Goal: Contribute content: Contribute content

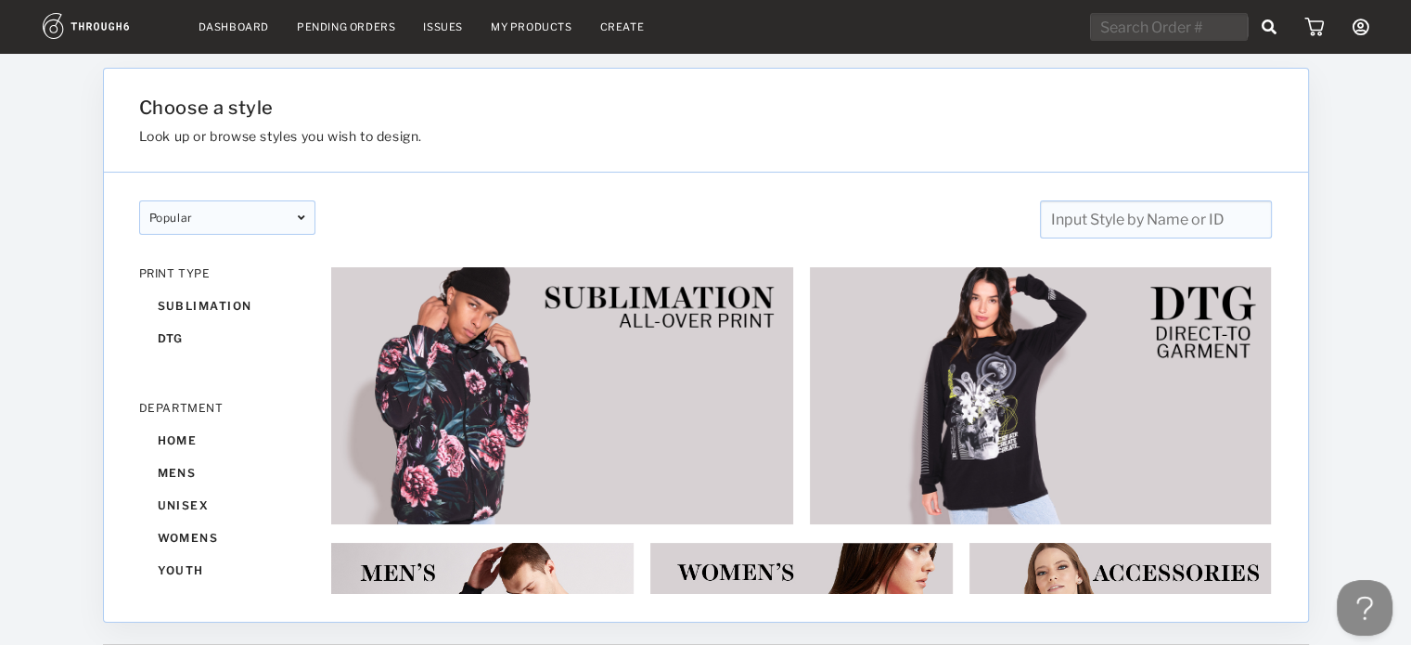
click at [517, 21] on link "My Products" at bounding box center [532, 26] width 82 height 13
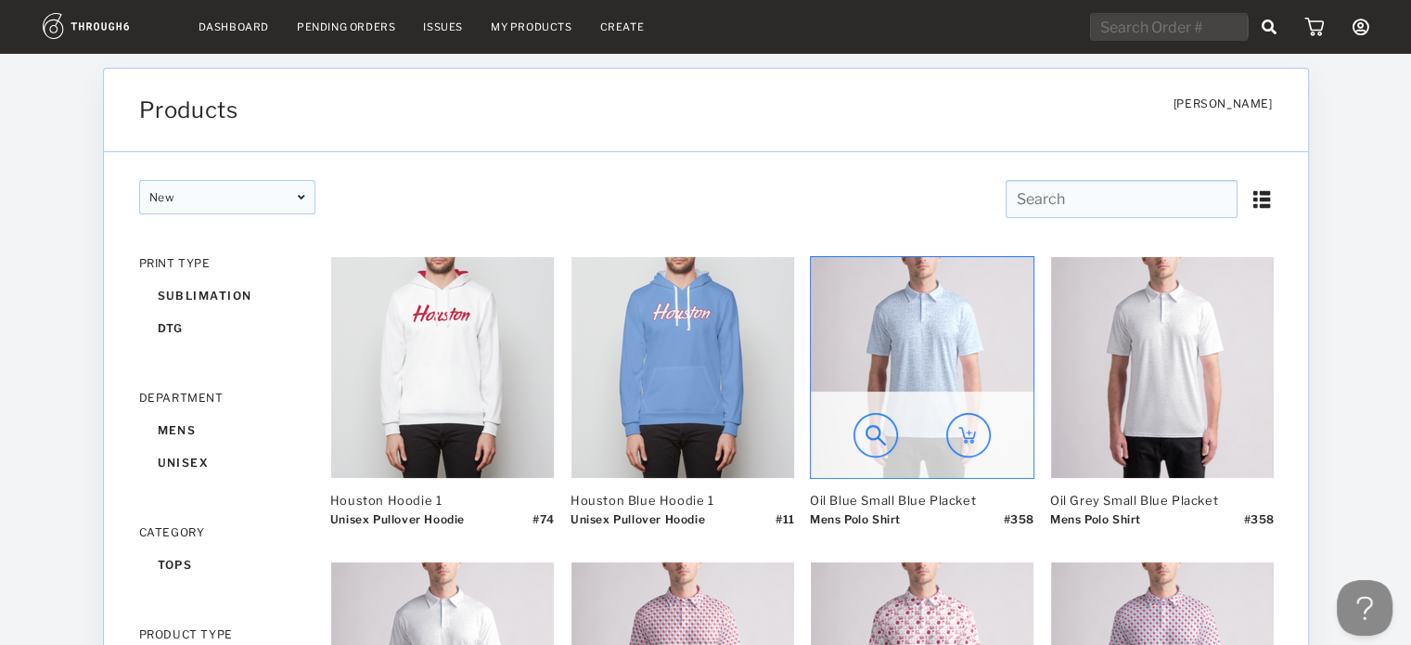
click at [877, 378] on img at bounding box center [922, 367] width 223 height 221
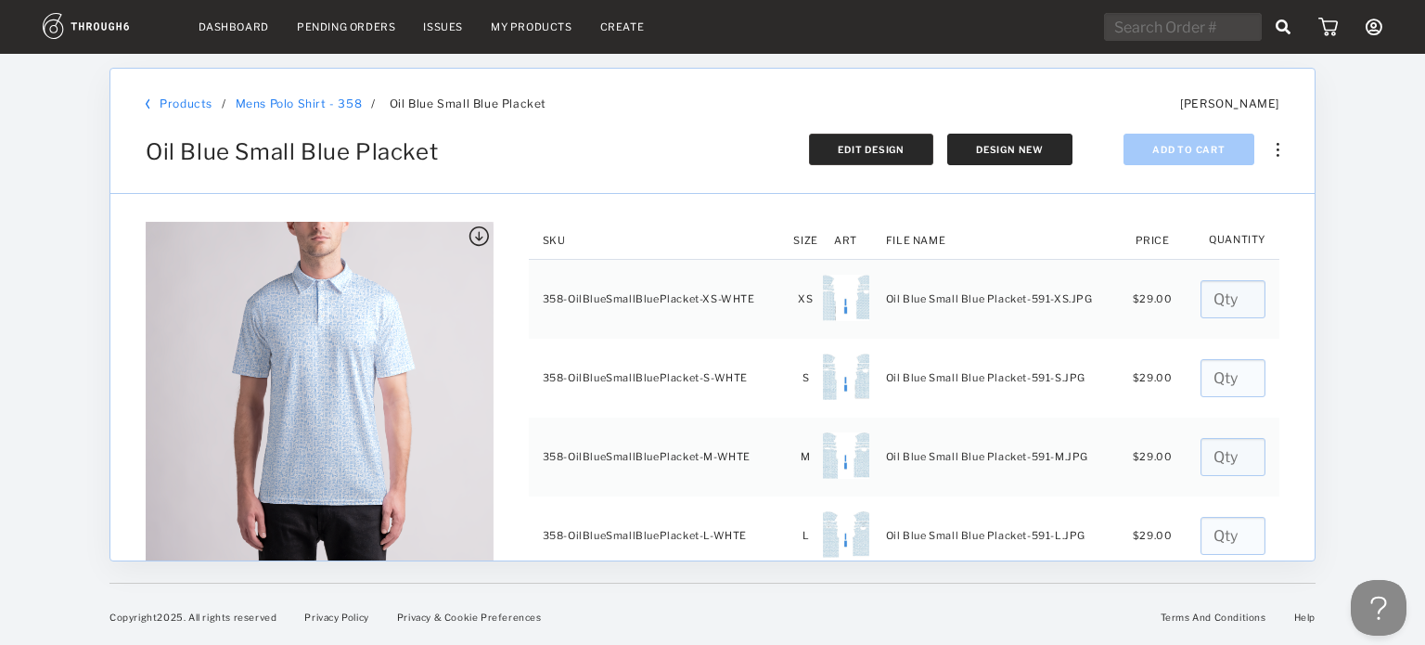
click at [907, 151] on button "Edit Design" at bounding box center [871, 150] width 124 height 32
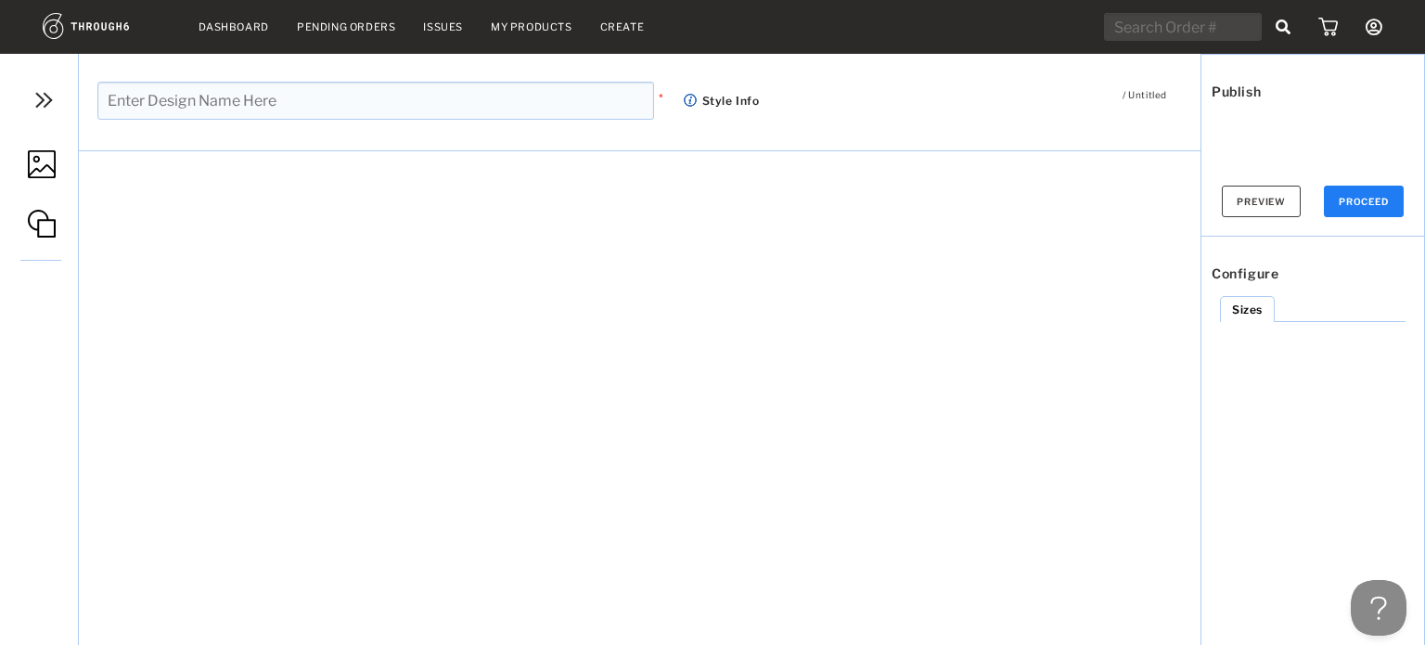
click at [551, 31] on link "My Products" at bounding box center [532, 26] width 82 height 13
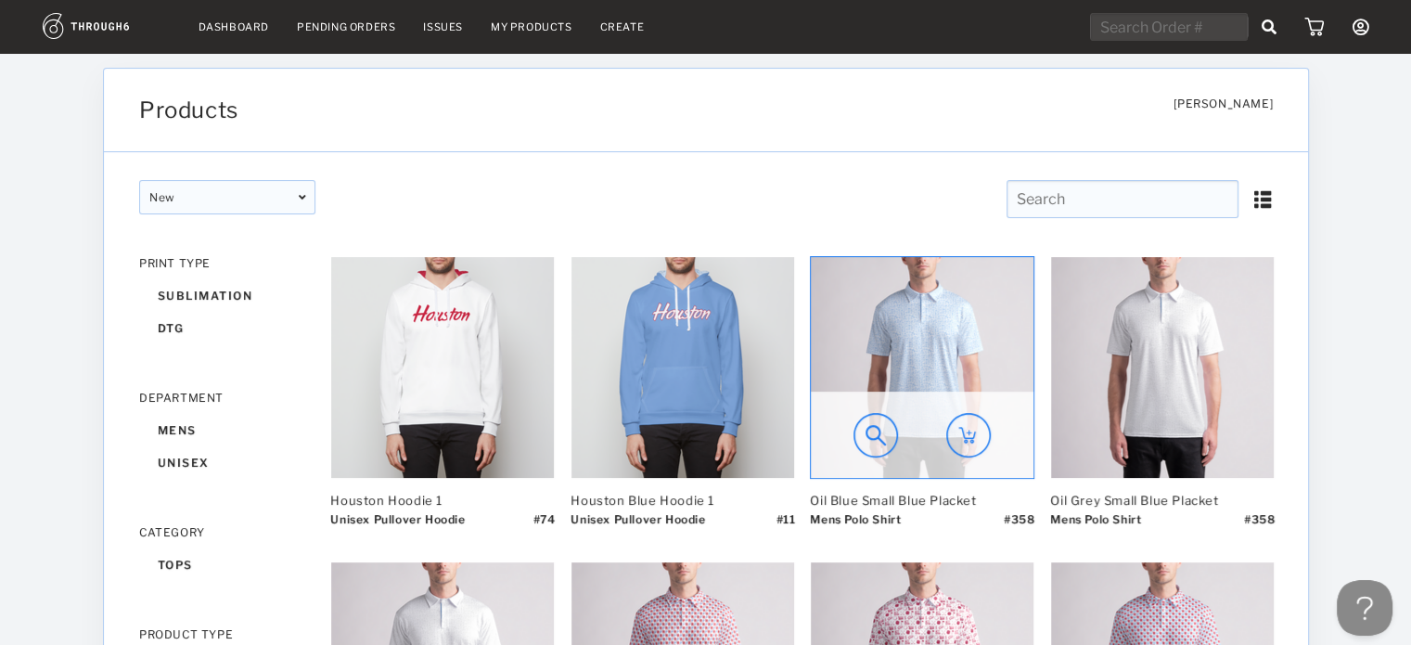
click at [855, 304] on img at bounding box center [922, 367] width 223 height 221
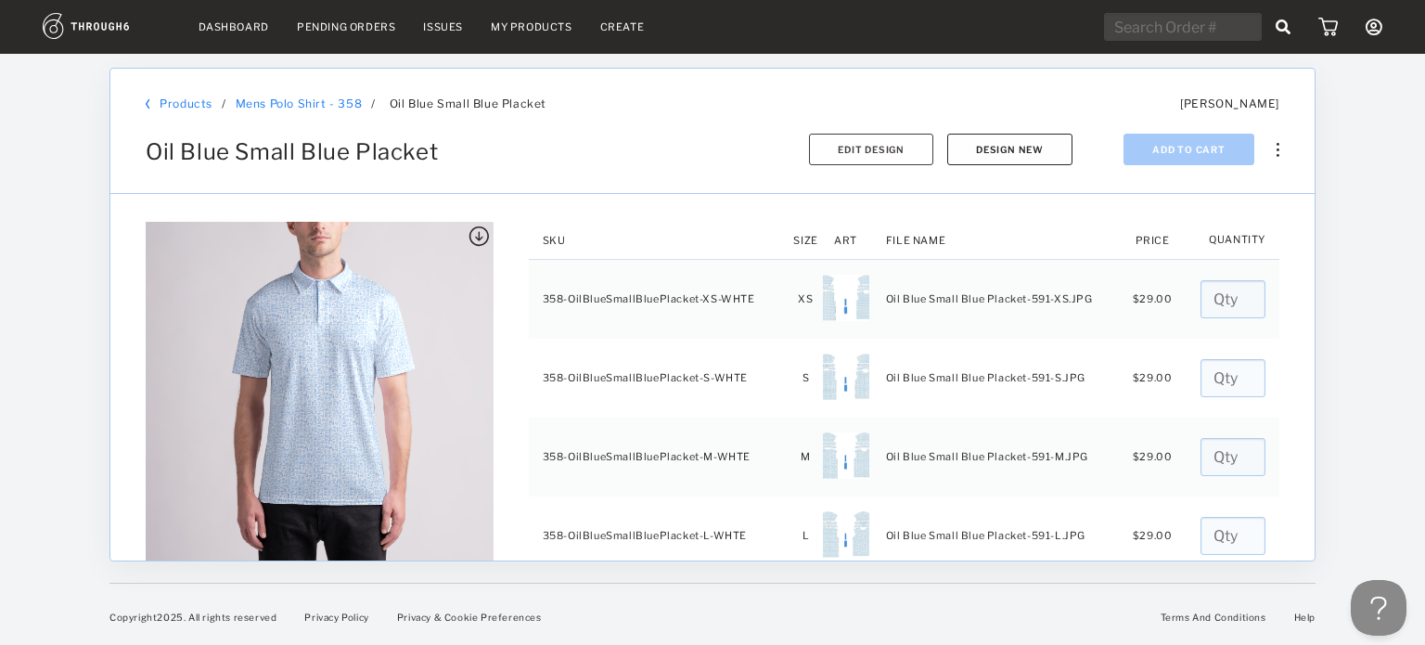
click at [998, 139] on button "Design New" at bounding box center [1009, 150] width 125 height 32
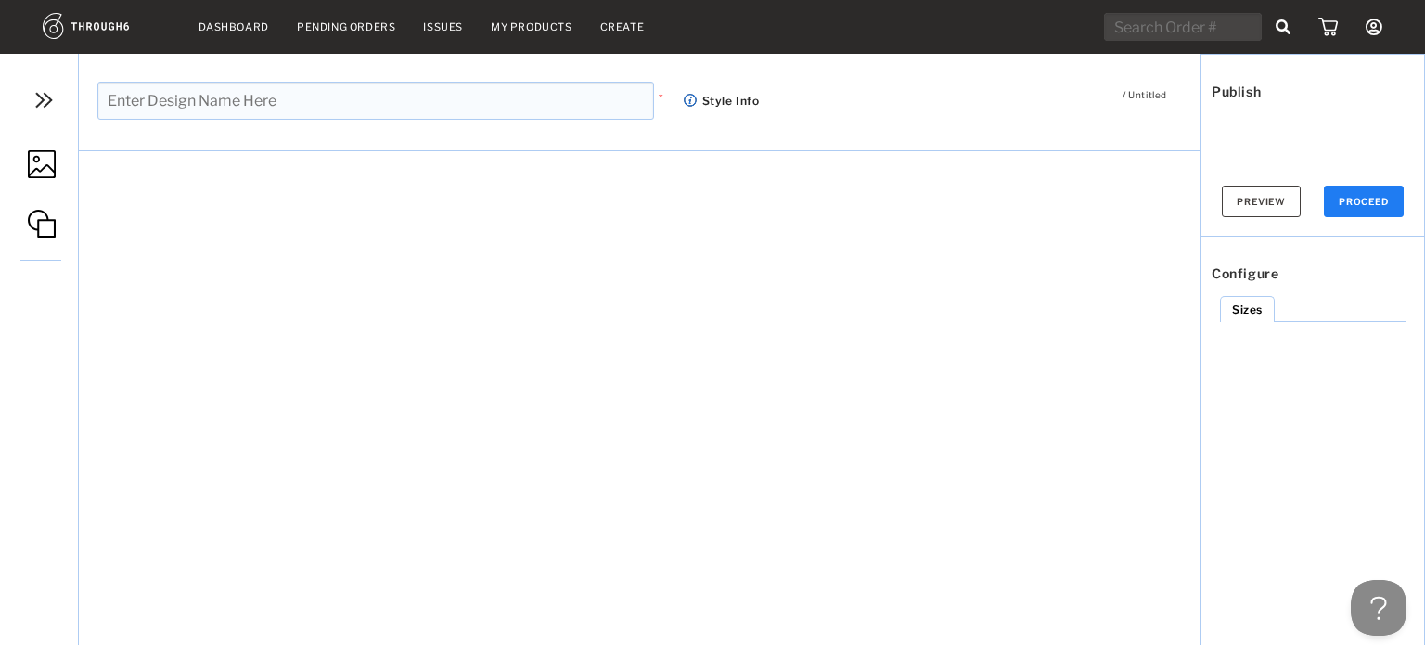
click at [52, 162] on img at bounding box center [42, 164] width 28 height 28
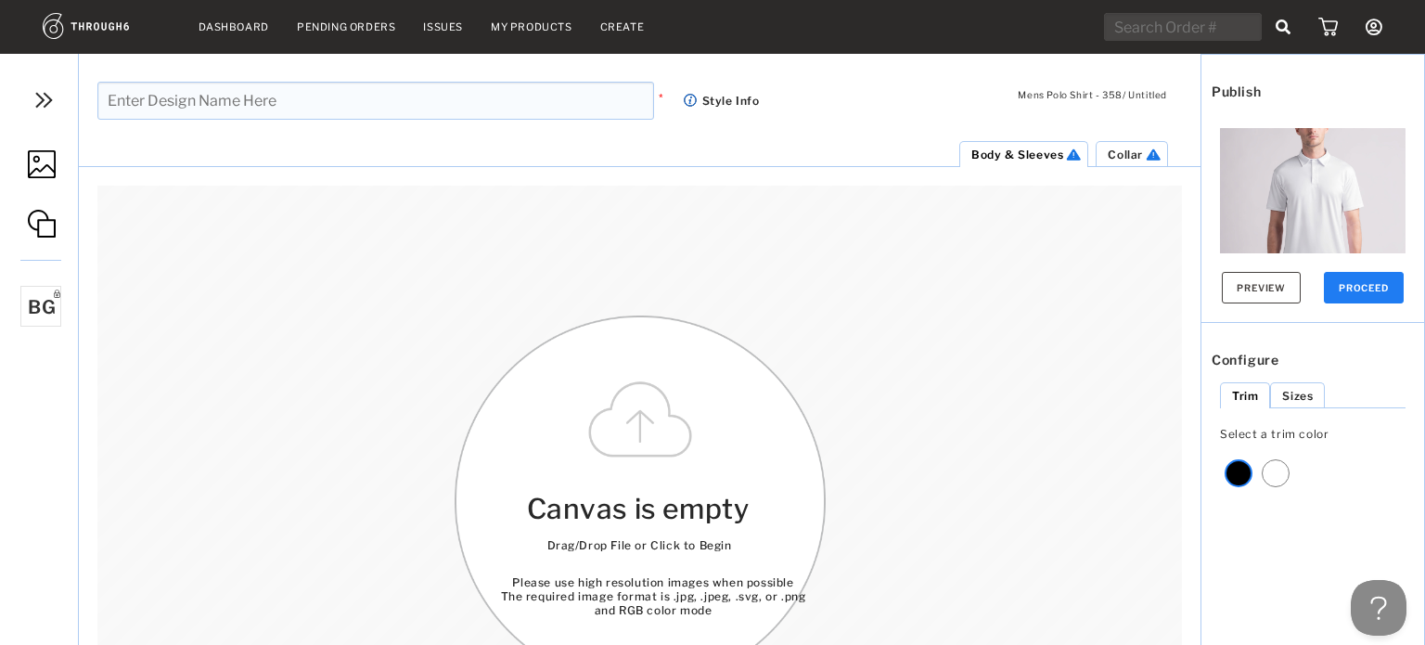
click at [30, 159] on img at bounding box center [42, 164] width 28 height 28
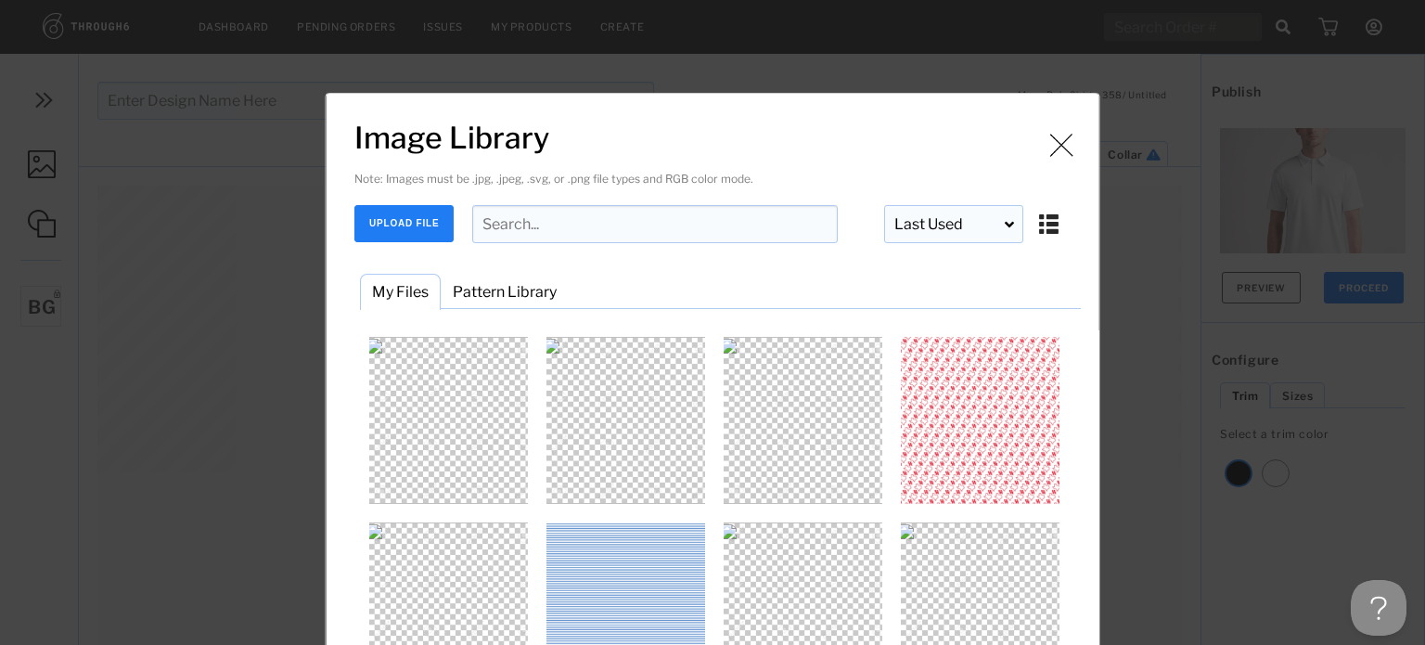
click at [389, 225] on button "UPLOAD FILE" at bounding box center [403, 223] width 99 height 37
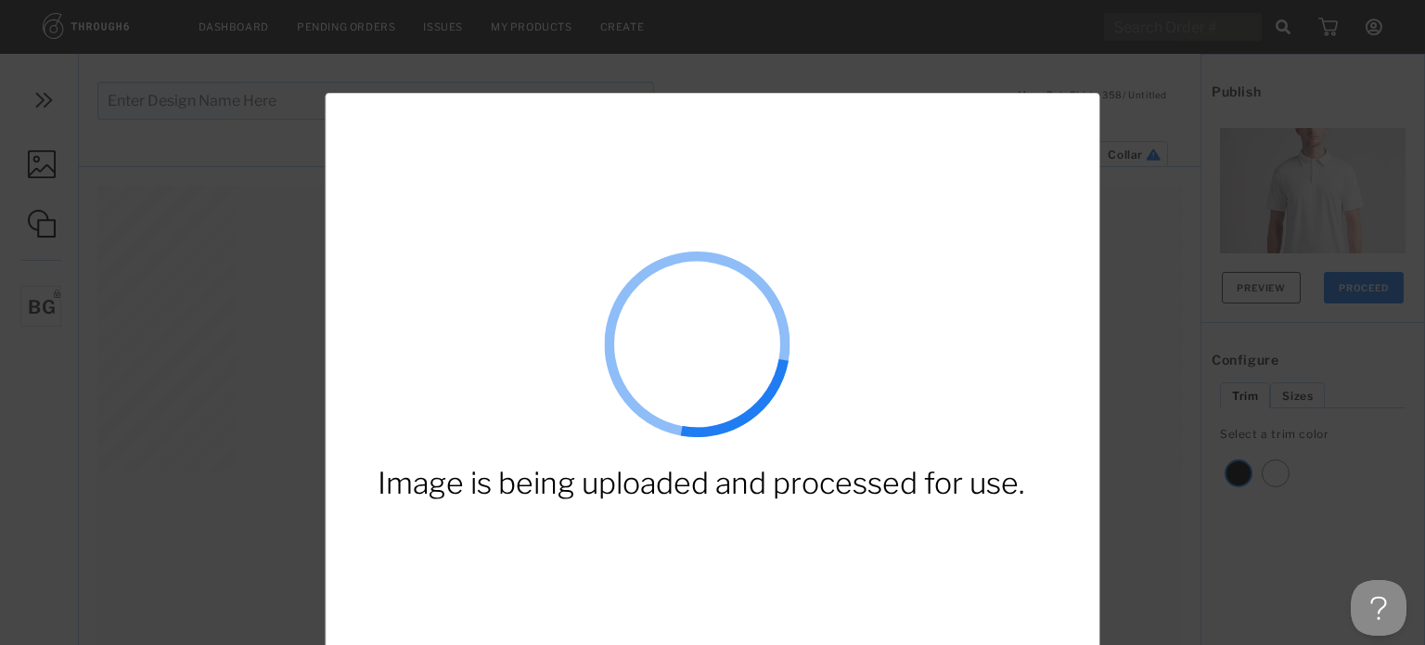
click at [600, 264] on div "Image is being uploaded and processed for use." at bounding box center [731, 371] width 773 height 555
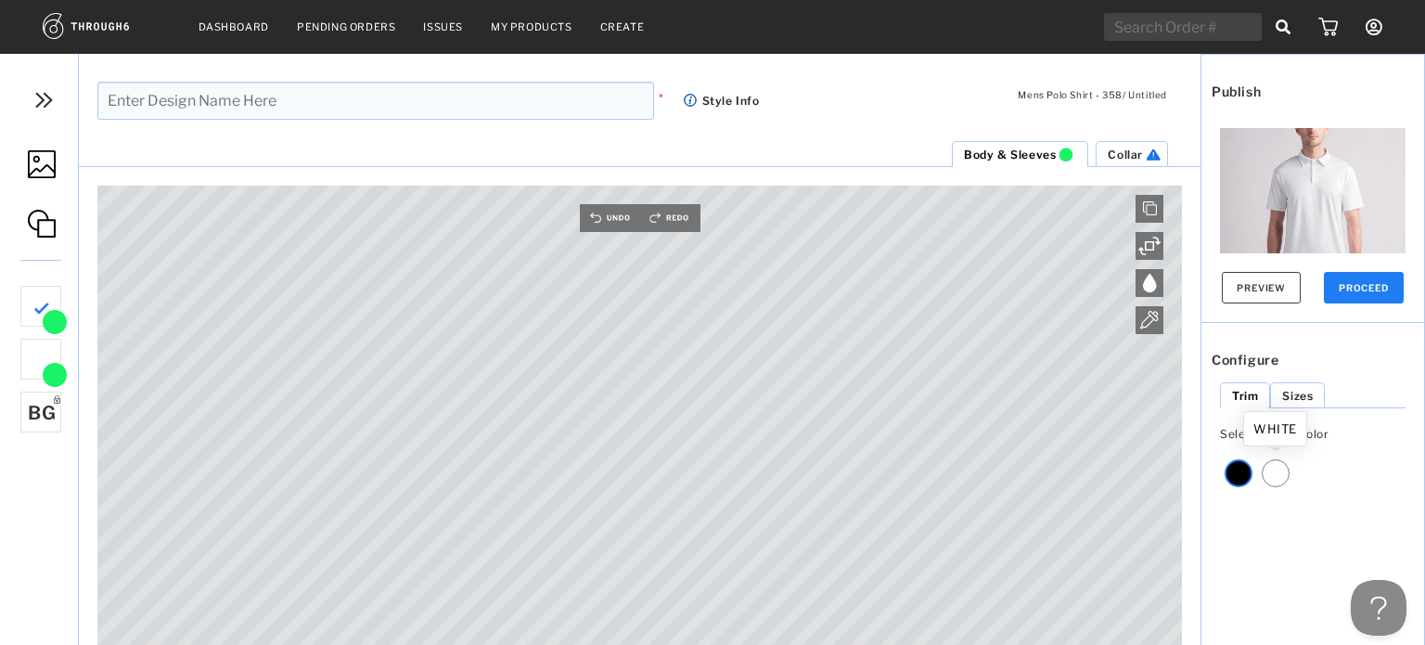
click at [1273, 470] on div at bounding box center [1276, 473] width 28 height 28
click at [1128, 155] on span "Collar" at bounding box center [1125, 154] width 35 height 14
click at [54, 159] on img at bounding box center [42, 164] width 28 height 28
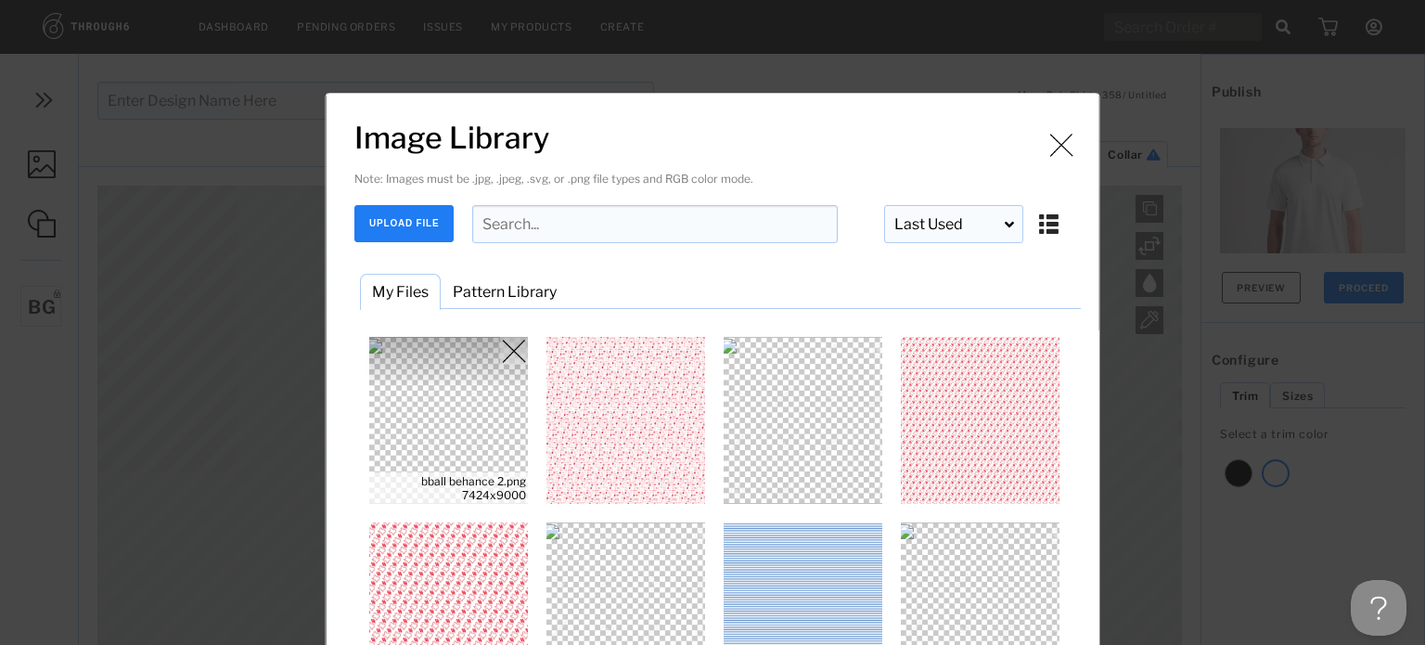
click at [416, 393] on img "Image Library" at bounding box center [448, 420] width 167 height 167
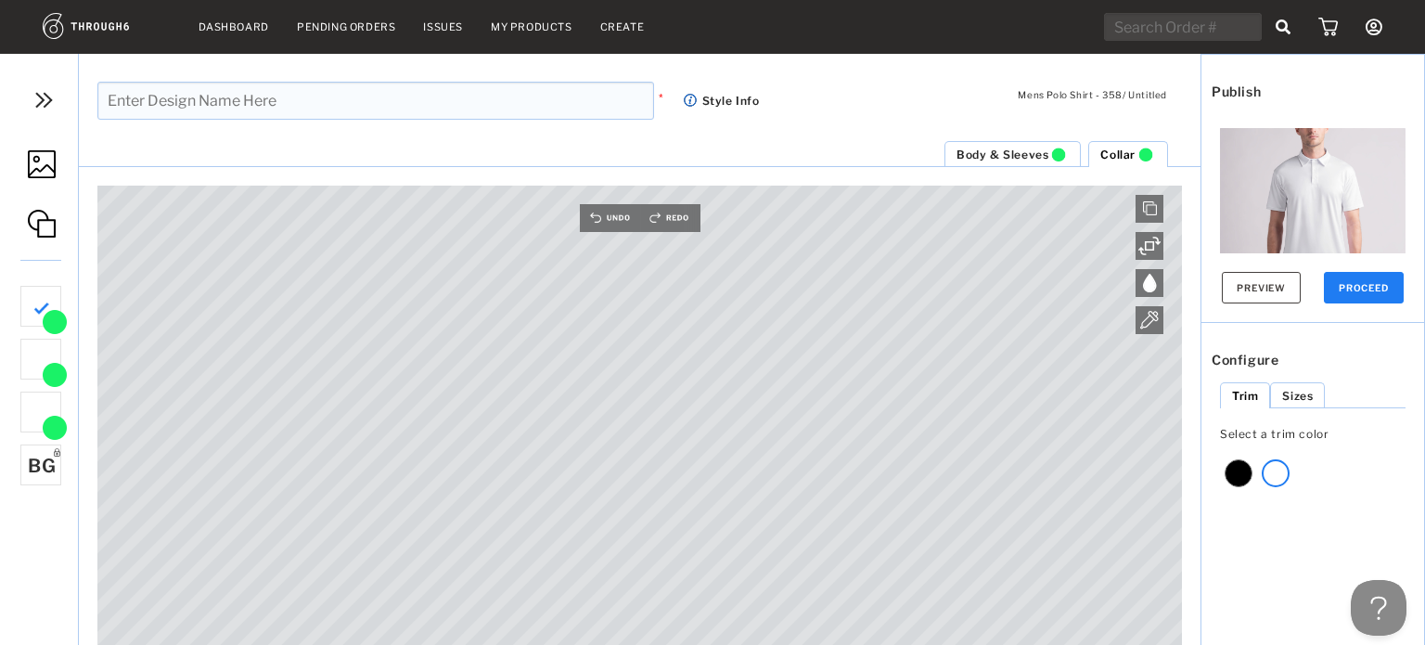
click at [833, 644] on html "Dashboard Pending Orders Issues My Products Create My Account Create New Brand …" at bounding box center [712, 322] width 1425 height 645
click at [526, 177] on div "Collar Body & Sleeves Canvas is empty Drag/Drop File or Click to Begin Please u…" at bounding box center [639, 392] width 1121 height 505
click at [1262, 280] on button "Preview" at bounding box center [1261, 288] width 79 height 32
